Goal: Information Seeking & Learning: Learn about a topic

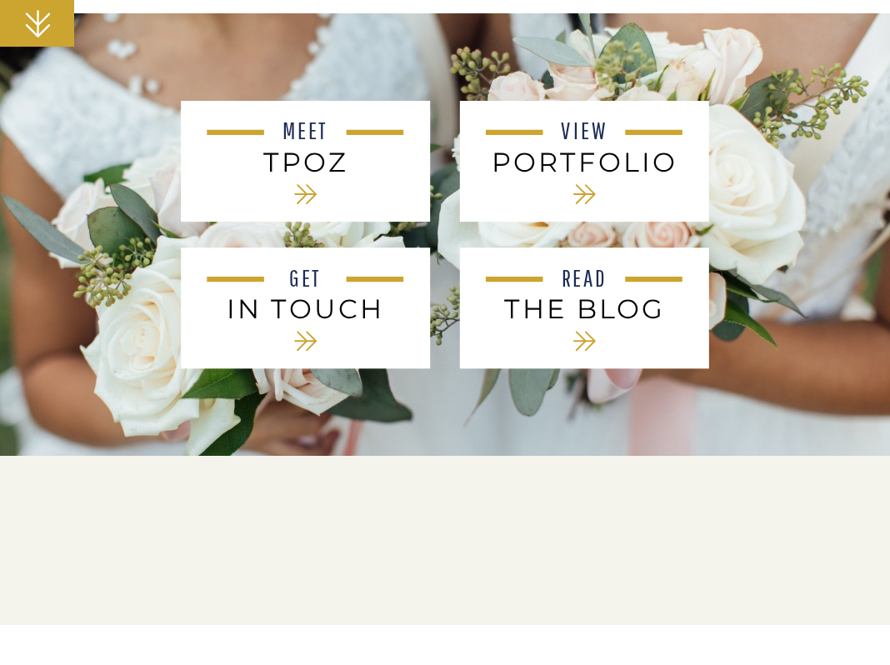
scroll to position [674, 0]
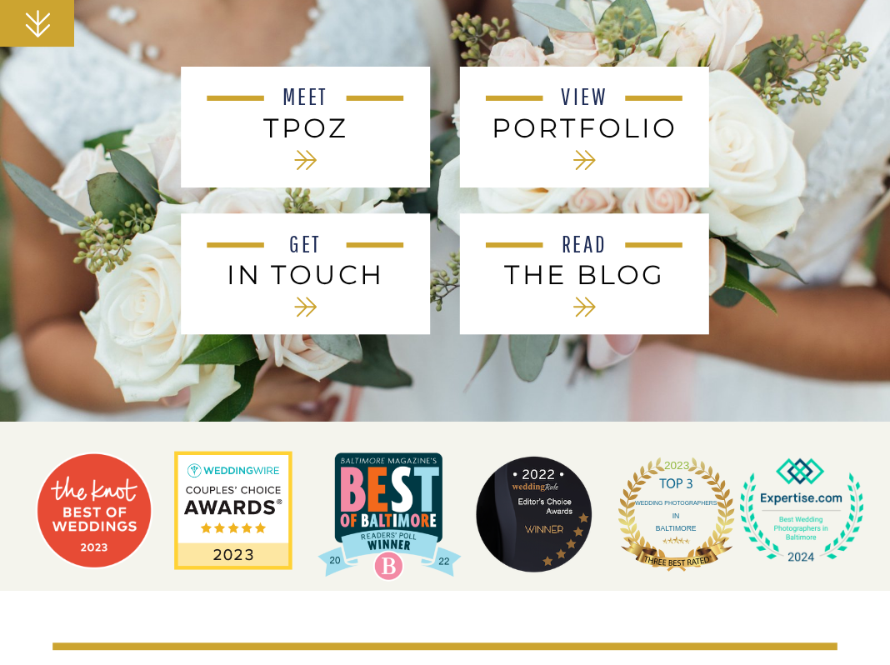
click at [331, 78] on div at bounding box center [305, 127] width 249 height 121
click at [313, 120] on h3 "tPoz" at bounding box center [306, 127] width 200 height 30
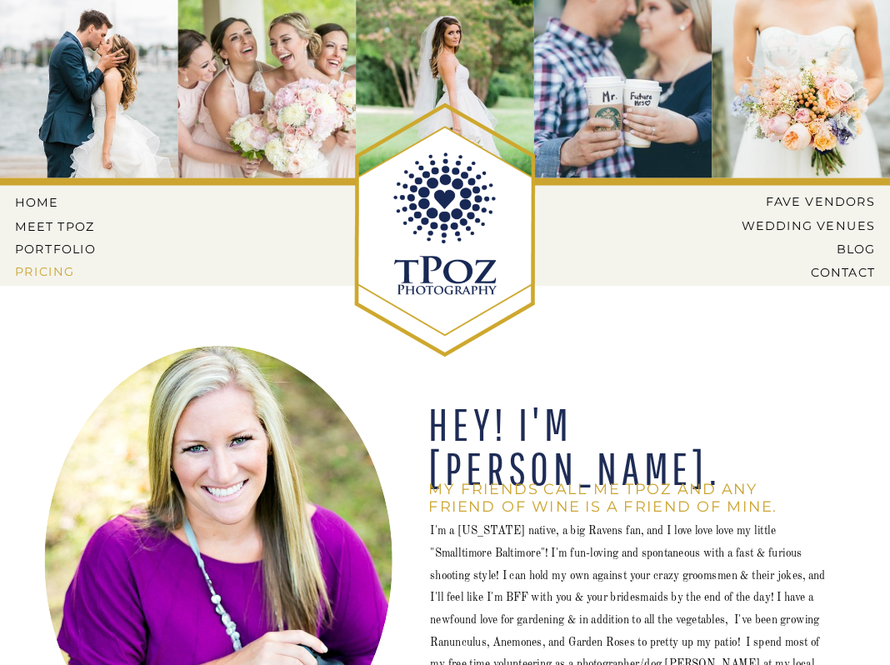
click at [47, 268] on nav "Pricing" at bounding box center [57, 271] width 84 height 13
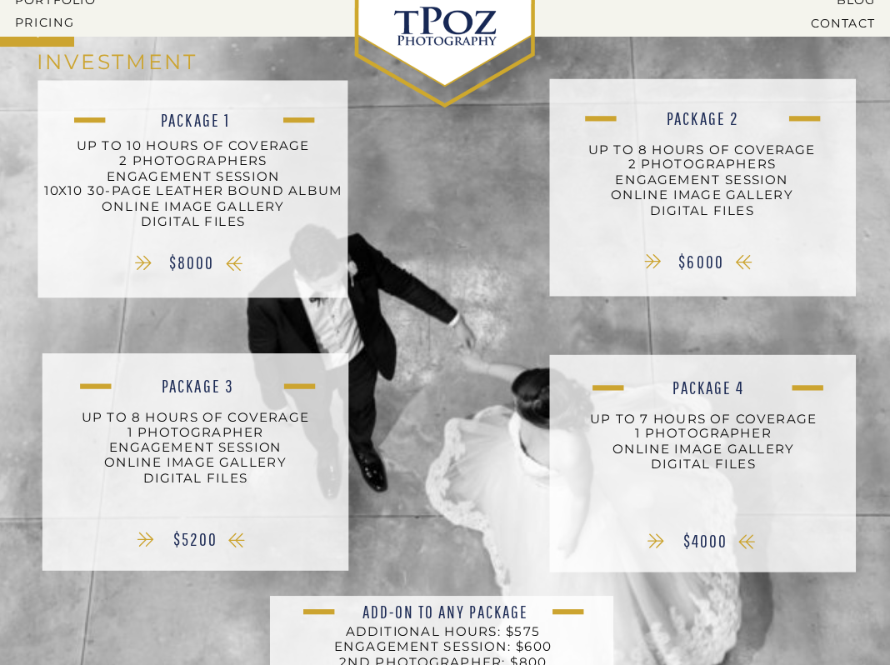
scroll to position [263, 0]
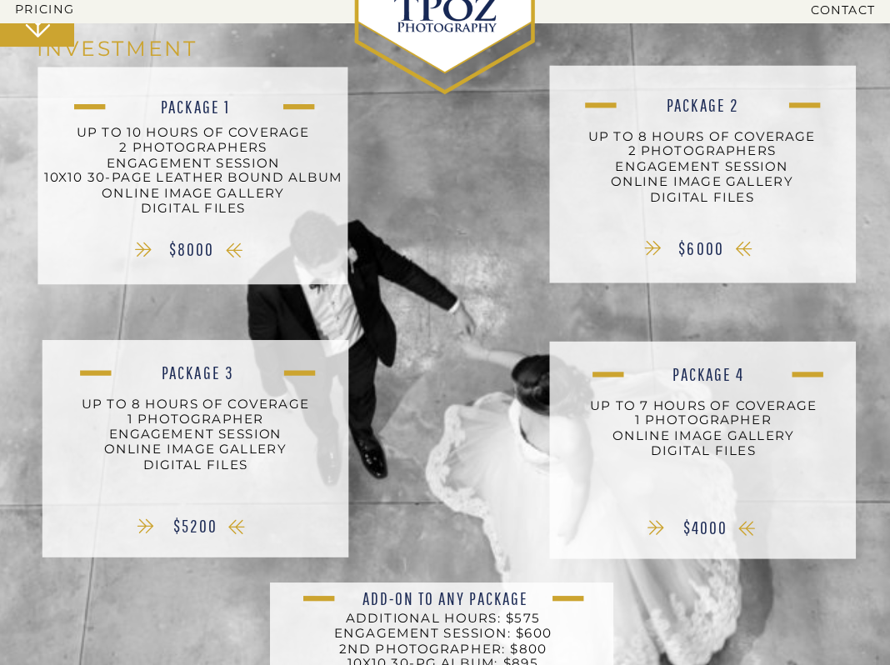
click at [753, 218] on p "up to 8 hours of coverage 2 photographers engagement session online image galle…" at bounding box center [702, 175] width 299 height 95
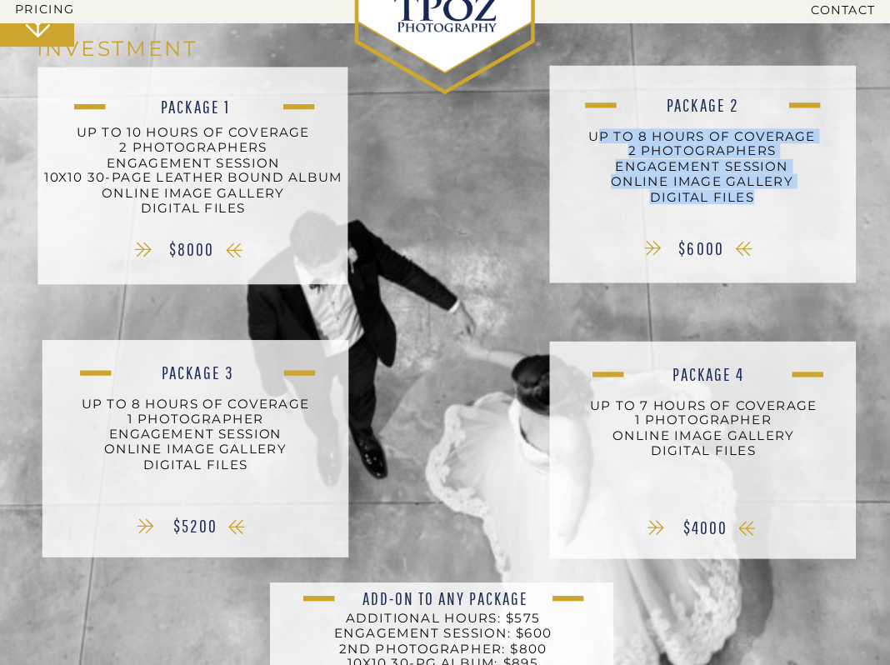
drag, startPoint x: 758, startPoint y: 198, endPoint x: 593, endPoint y: 133, distance: 178.1
click at [592, 133] on p "up to 8 hours of coverage 2 photographers engagement session online image galle…" at bounding box center [702, 175] width 299 height 95
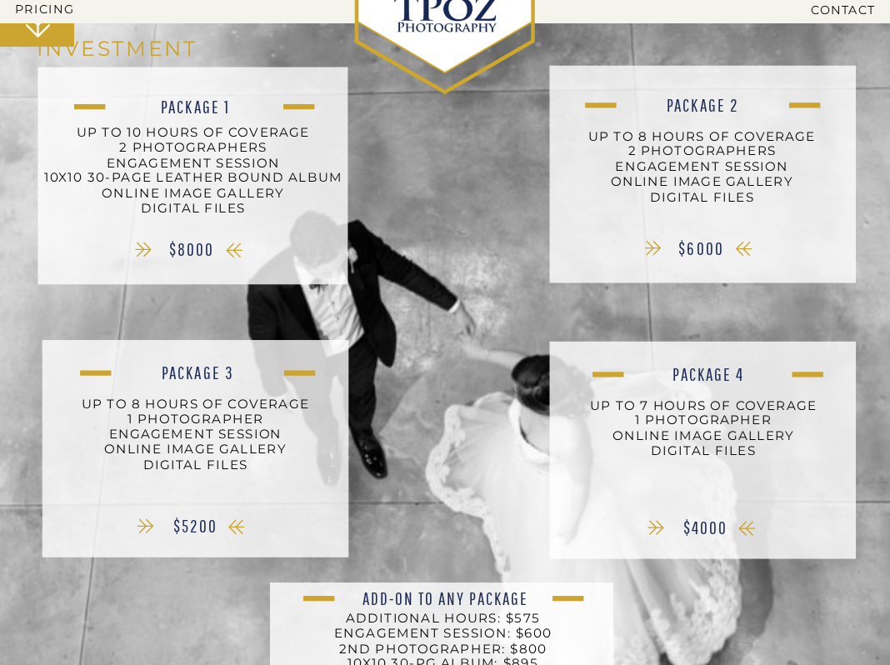
click at [535, 297] on div "contact blog Venues Vendors PRICING portfolio Meet Tpoz home CONTACT BLOG Weddi…" at bounding box center [445, 365] width 890 height 1257
